Goal: Complete application form

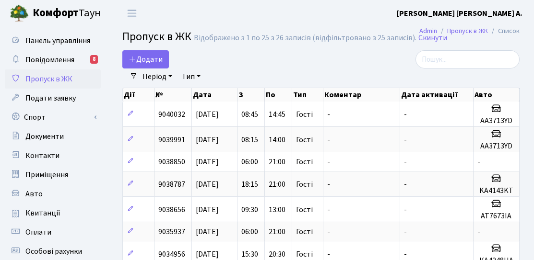
select select "25"
click at [162, 62] on span "Додати" at bounding box center [145, 59] width 34 height 11
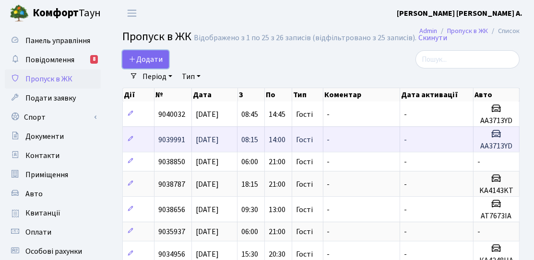
scroll to position [3, 0]
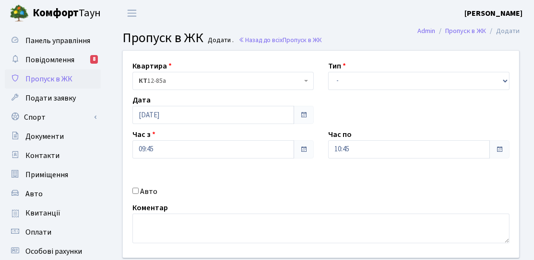
click at [155, 189] on label "Авто" at bounding box center [148, 192] width 17 height 12
click at [139, 189] on input "Авто" at bounding box center [135, 191] width 6 height 6
checkbox input "true"
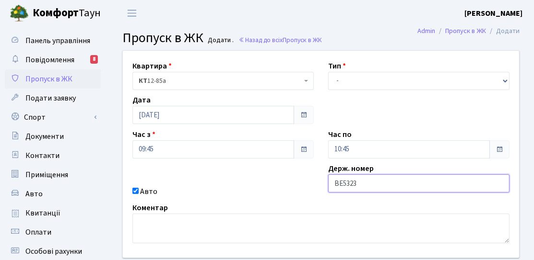
type input "BE5323EP"
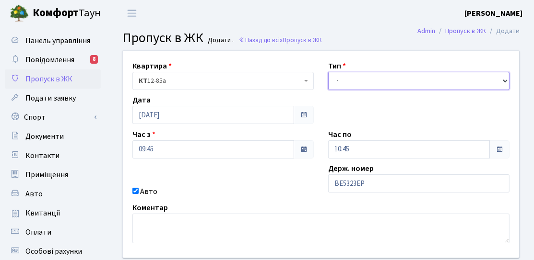
click at [374, 78] on select "- Доставка Таксі Гості Сервіс" at bounding box center [418, 81] width 181 height 18
select select "3"
click at [328, 72] on select "- Доставка Таксі Гості Сервіс" at bounding box center [418, 81] width 181 height 18
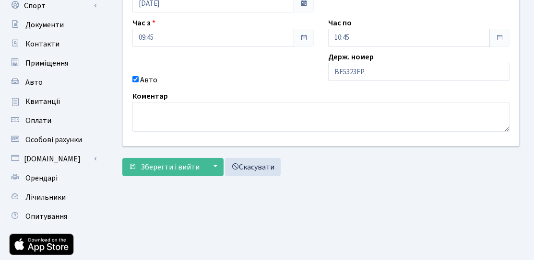
scroll to position [48, 0]
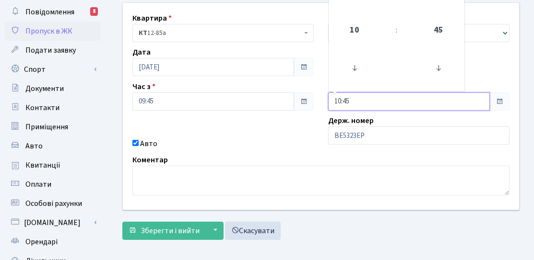
click at [391, 97] on input "10:45" at bounding box center [409, 102] width 162 height 18
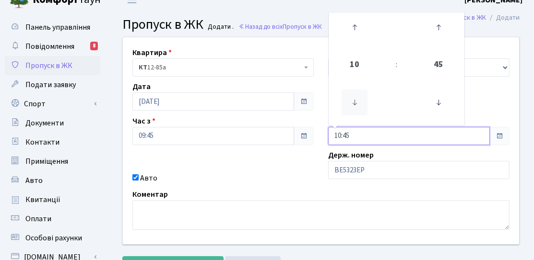
scroll to position [0, 0]
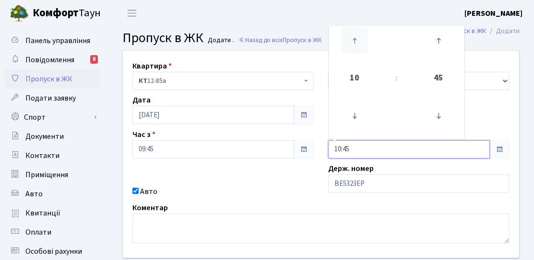
click at [352, 44] on icon at bounding box center [354, 41] width 26 height 26
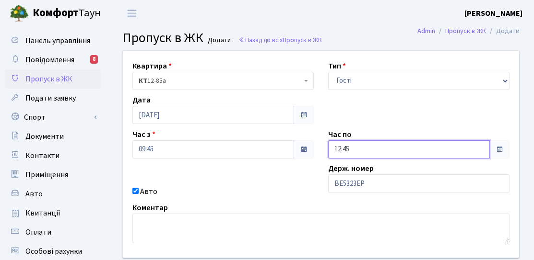
click at [361, 154] on input "12:45" at bounding box center [409, 149] width 162 height 18
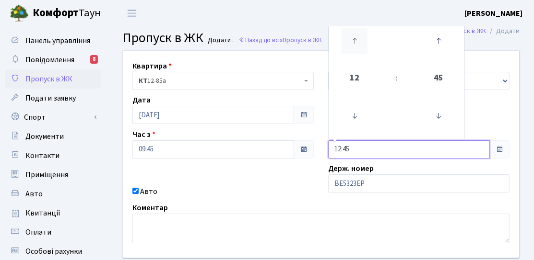
click at [358, 48] on icon at bounding box center [354, 41] width 26 height 26
click at [358, 49] on icon at bounding box center [354, 41] width 26 height 26
type input "15:45"
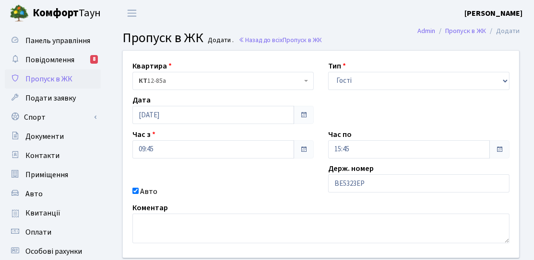
click at [226, 181] on div "Квартира <b>КТ</b>&nbsp;&nbsp;&nbsp;&nbsp;12-85а КТ 12-85а Тип - Доставка Таксі…" at bounding box center [321, 154] width 410 height 207
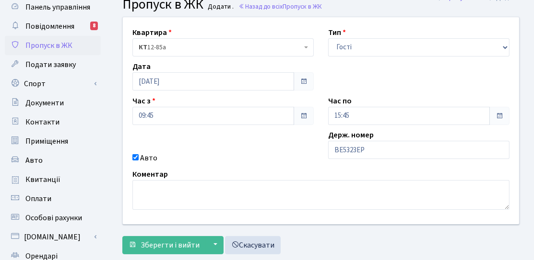
scroll to position [48, 0]
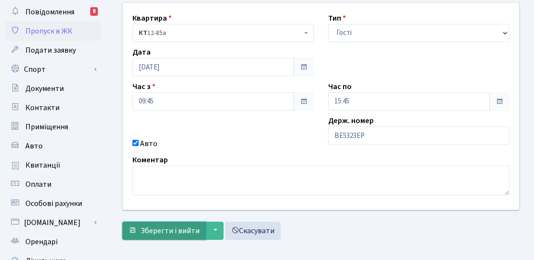
click at [154, 232] on span "Зберегти і вийти" at bounding box center [169, 231] width 59 height 11
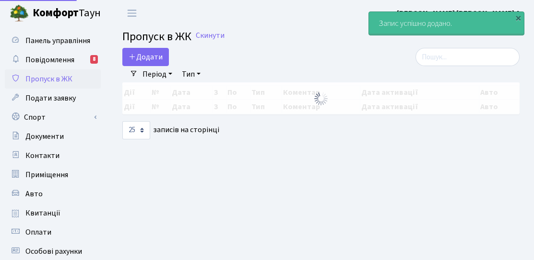
select select "25"
